Goal: Register for event/course

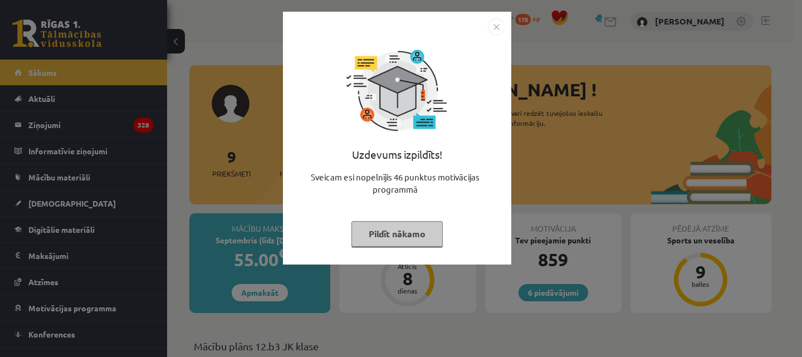
click at [418, 235] on button "Pildīt nākamo" at bounding box center [397, 234] width 91 height 26
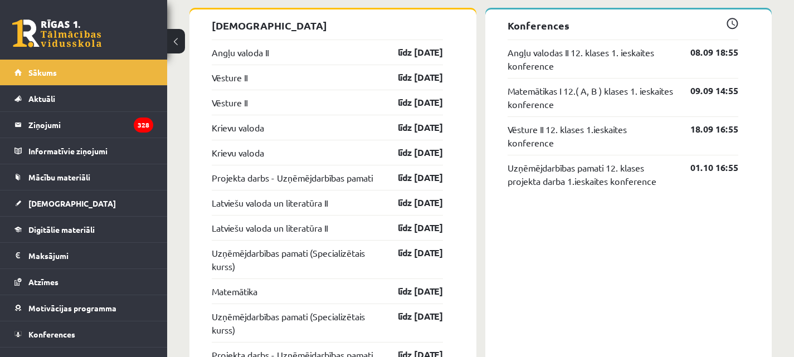
scroll to position [947, 0]
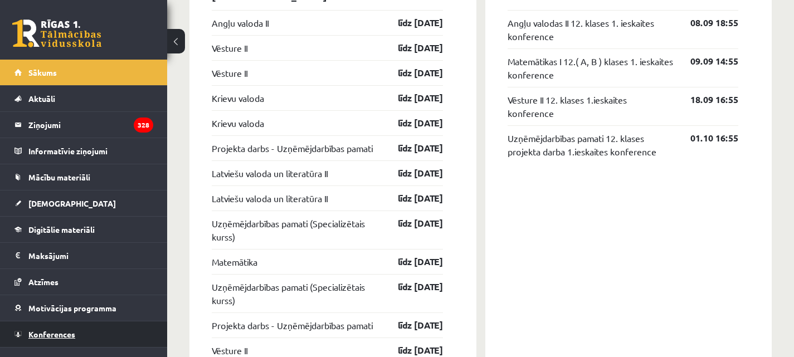
click at [37, 337] on span "Konferences" at bounding box center [51, 334] width 47 height 10
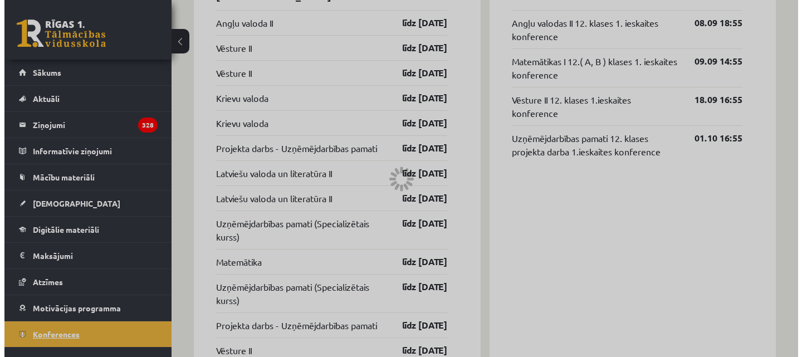
scroll to position [175, 0]
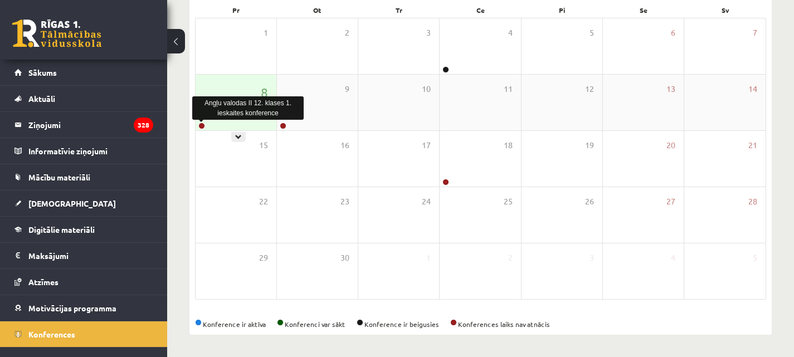
click at [202, 125] on link at bounding box center [201, 126] width 7 height 7
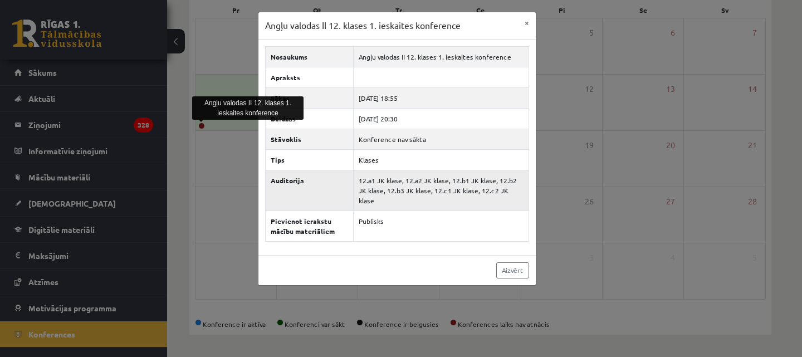
click at [308, 186] on th "Auditorija" at bounding box center [309, 190] width 89 height 41
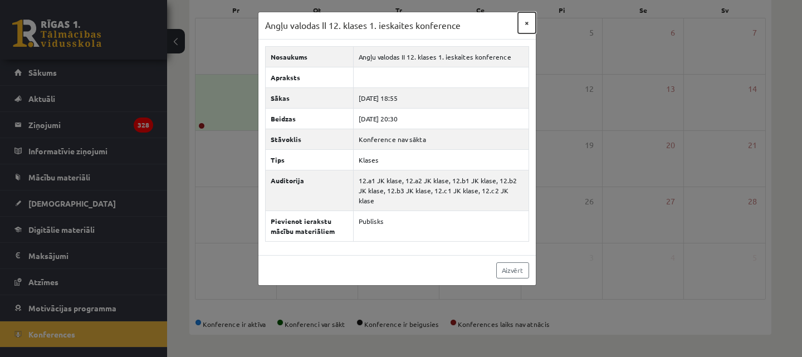
click at [527, 22] on button "×" at bounding box center [527, 22] width 18 height 21
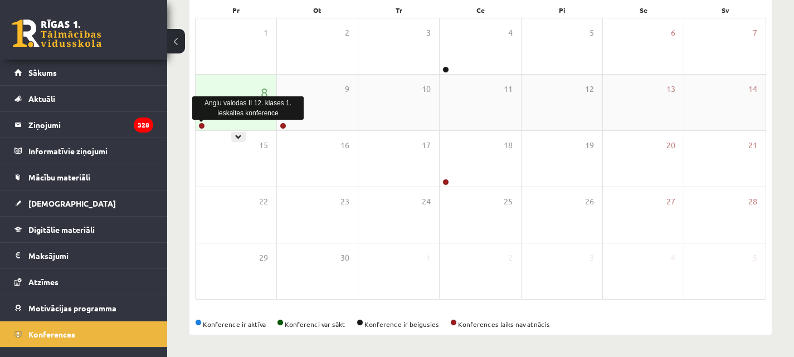
click at [202, 125] on link at bounding box center [201, 126] width 7 height 7
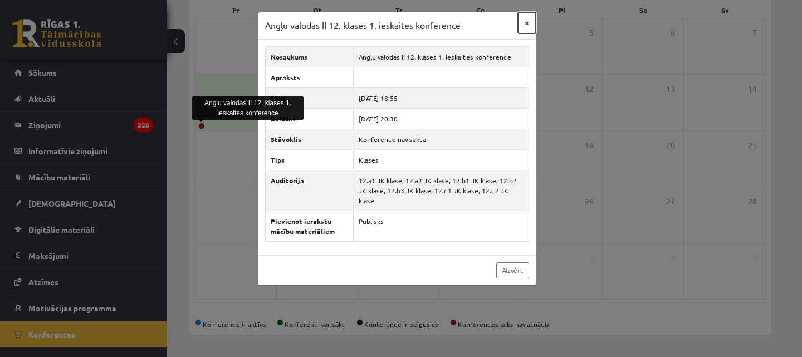
click at [529, 23] on button "×" at bounding box center [527, 22] width 18 height 21
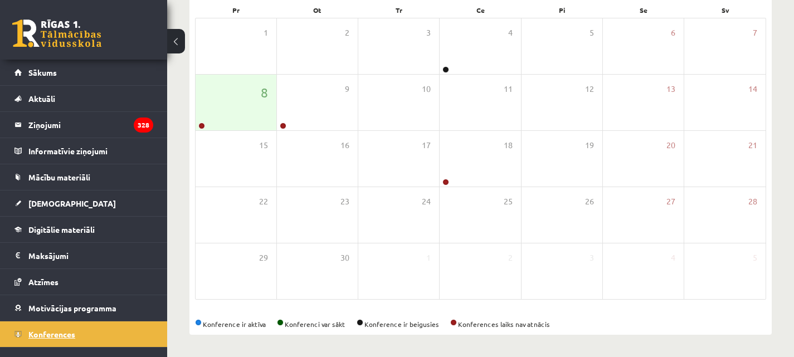
click at [27, 330] on link "Konferences" at bounding box center [83, 335] width 139 height 26
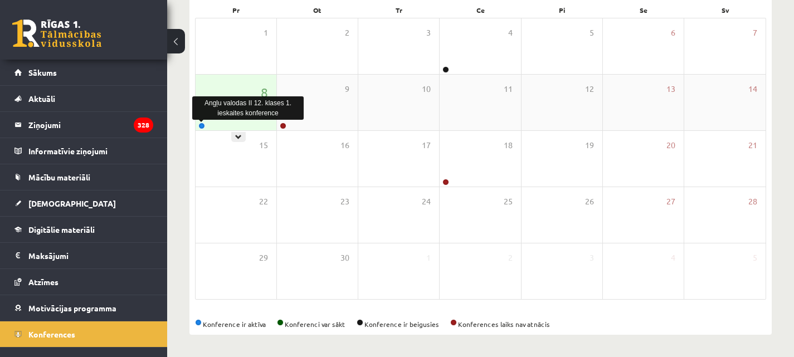
click at [203, 126] on link at bounding box center [201, 126] width 7 height 7
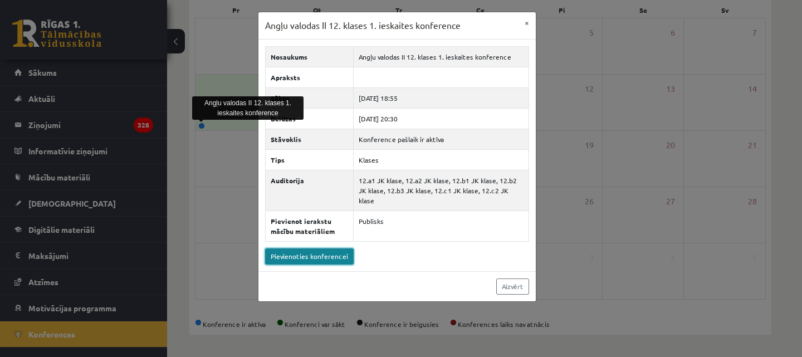
click at [327, 249] on link "Pievienoties konferencei" at bounding box center [309, 257] width 89 height 16
